Goal: Information Seeking & Learning: Find specific fact

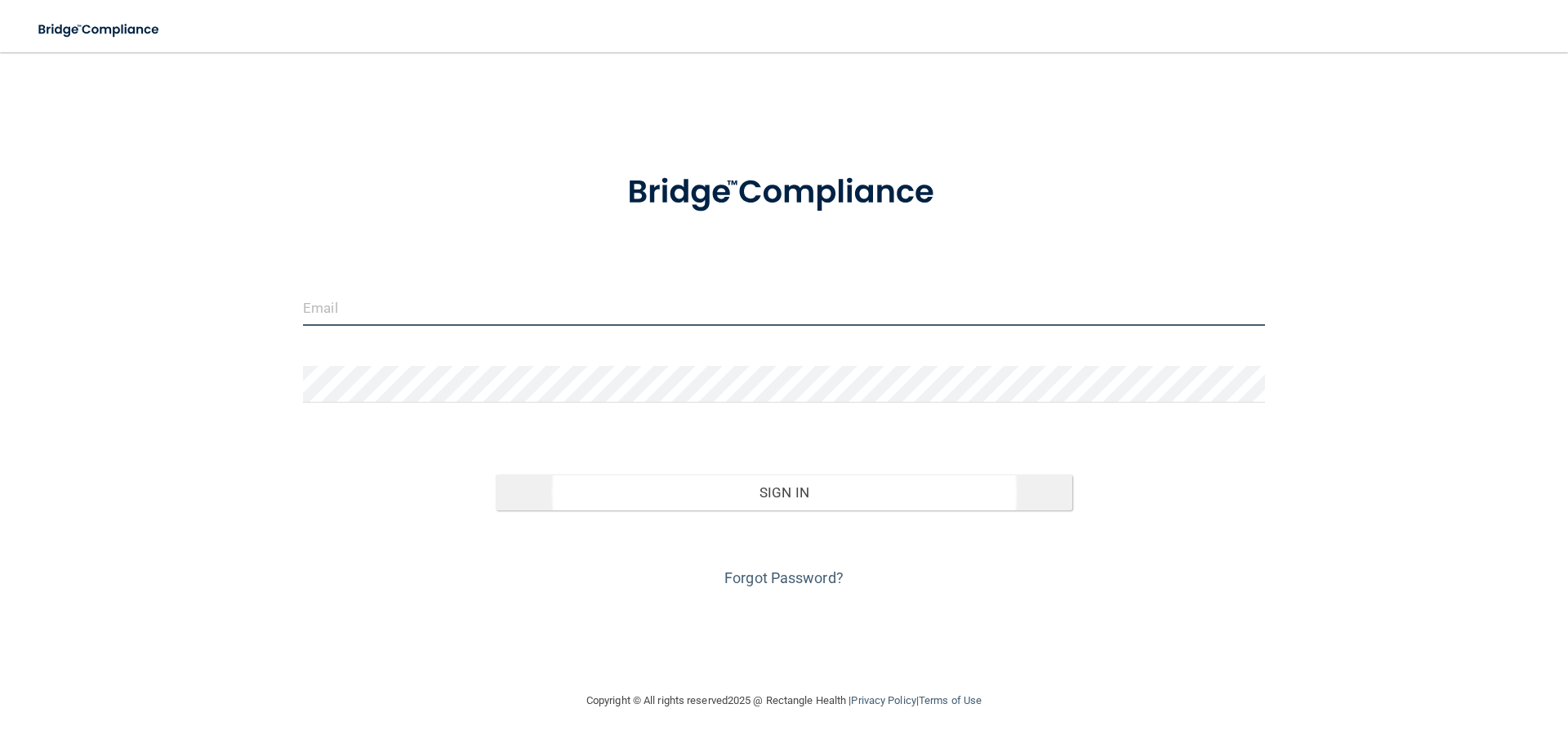
type input "[EMAIL_ADDRESS][DOMAIN_NAME]"
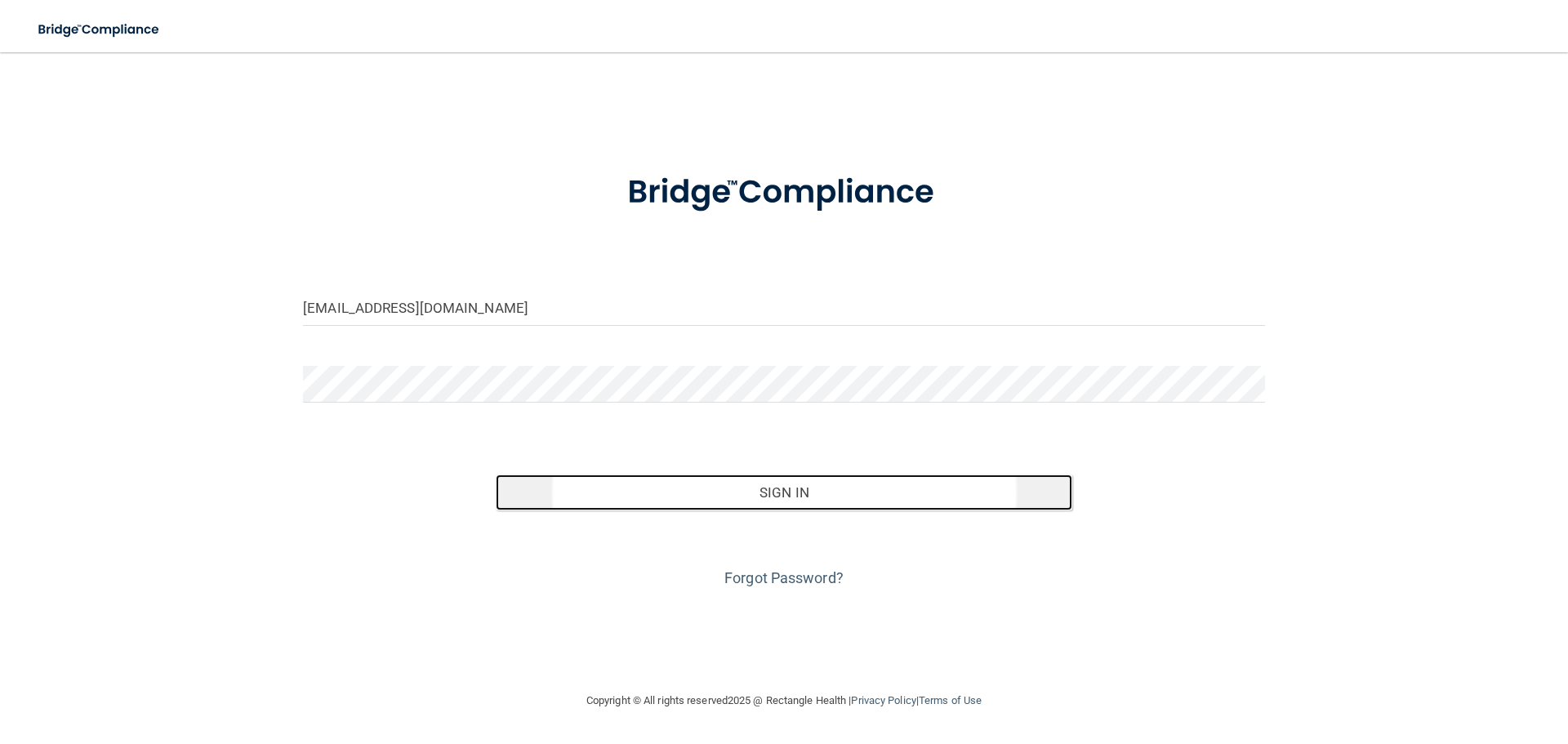
click at [635, 476] on button "Sign In" at bounding box center [784, 492] width 577 height 36
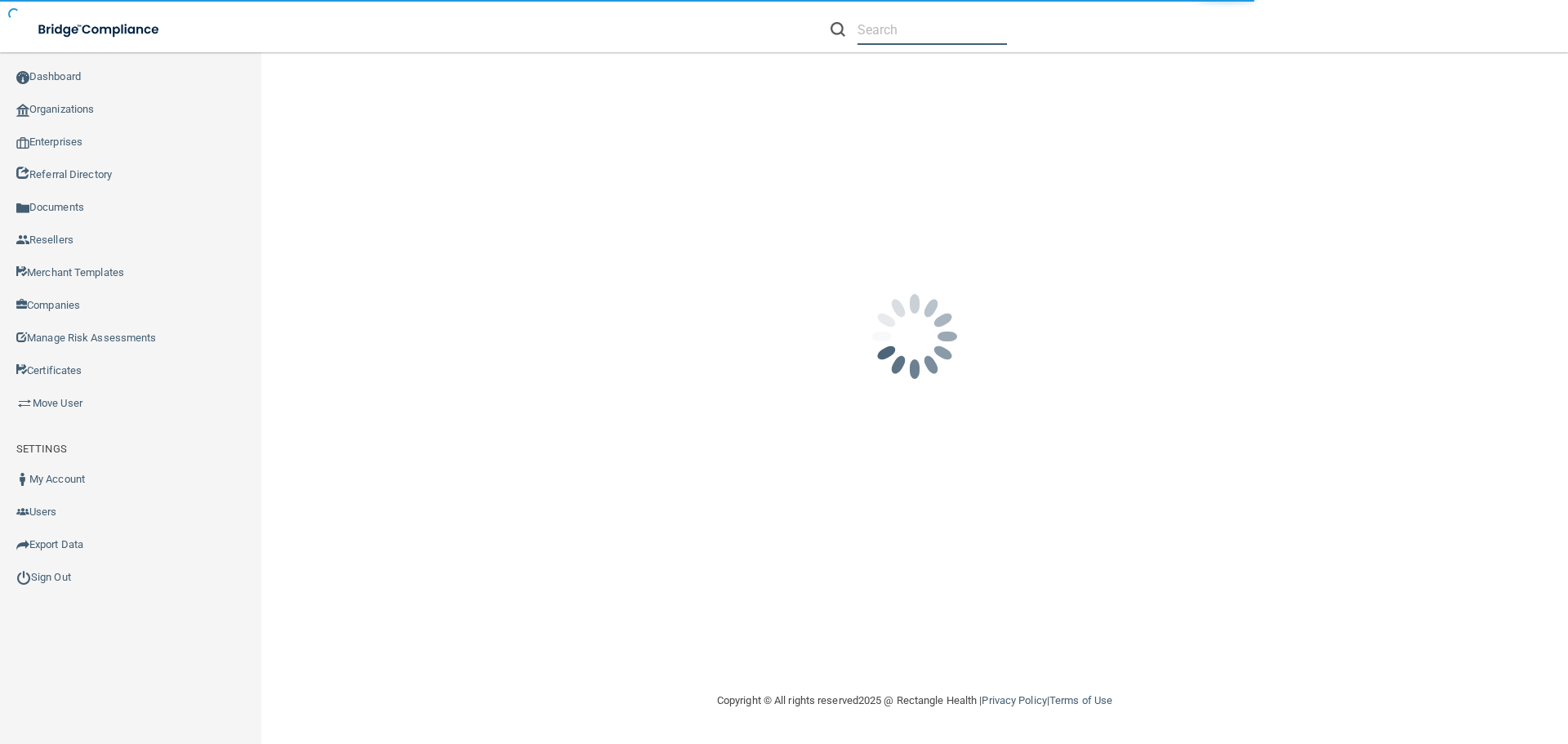
click at [923, 26] on input "text" at bounding box center [932, 29] width 149 height 30
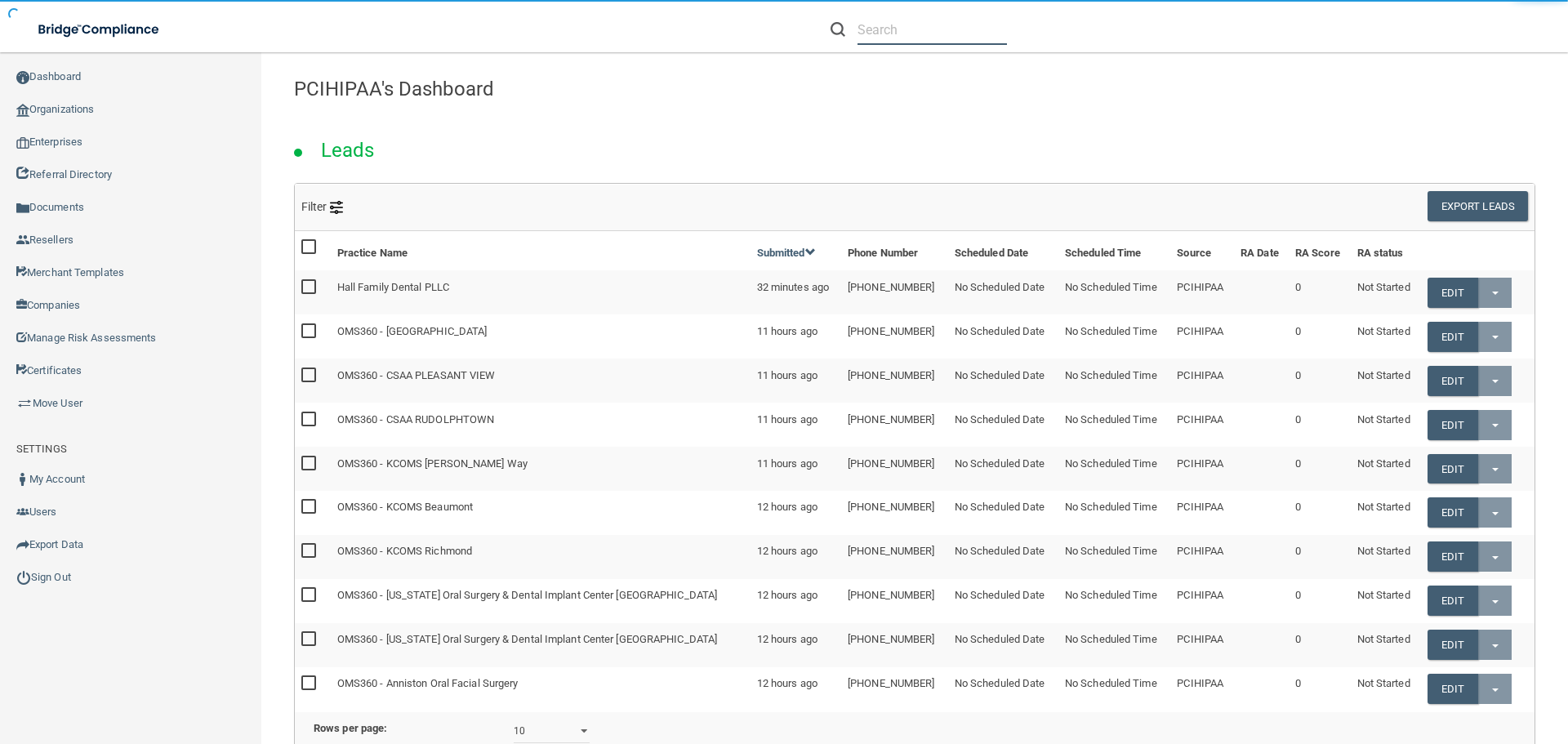
paste input "[EMAIL_ADDRESS][DOMAIN_NAME]"
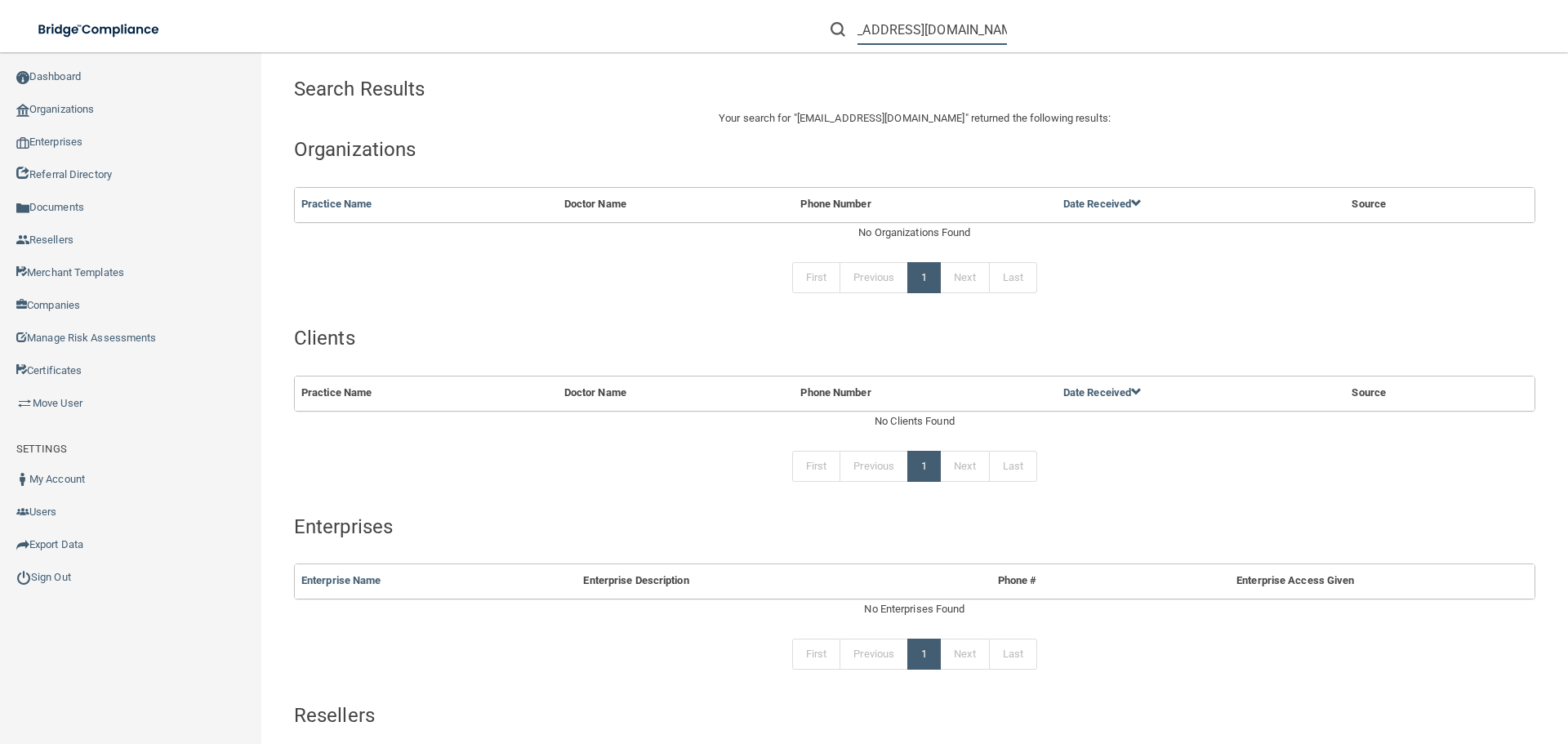
click at [859, 29] on input "[EMAIL_ADDRESS][DOMAIN_NAME]" at bounding box center [932, 29] width 149 height 30
type input "[EMAIL_ADDRESS][DOMAIN_NAME]"
